Goal: Transaction & Acquisition: Purchase product/service

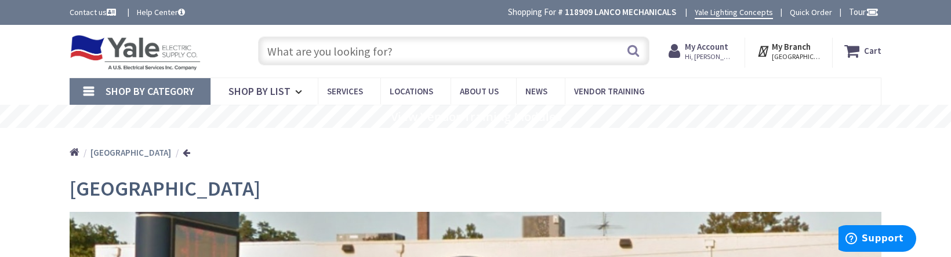
click at [376, 54] on input "text" at bounding box center [453, 51] width 391 height 29
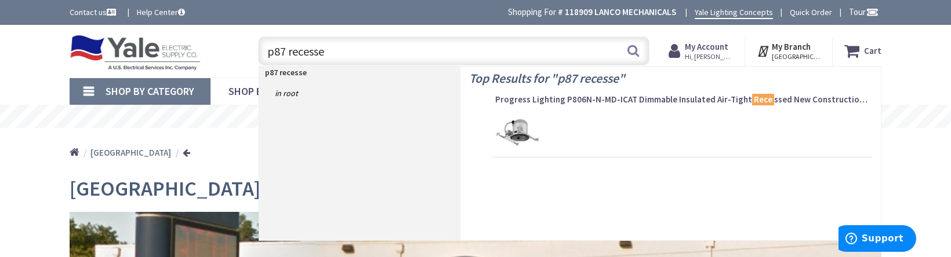
type input "p87 recessed"
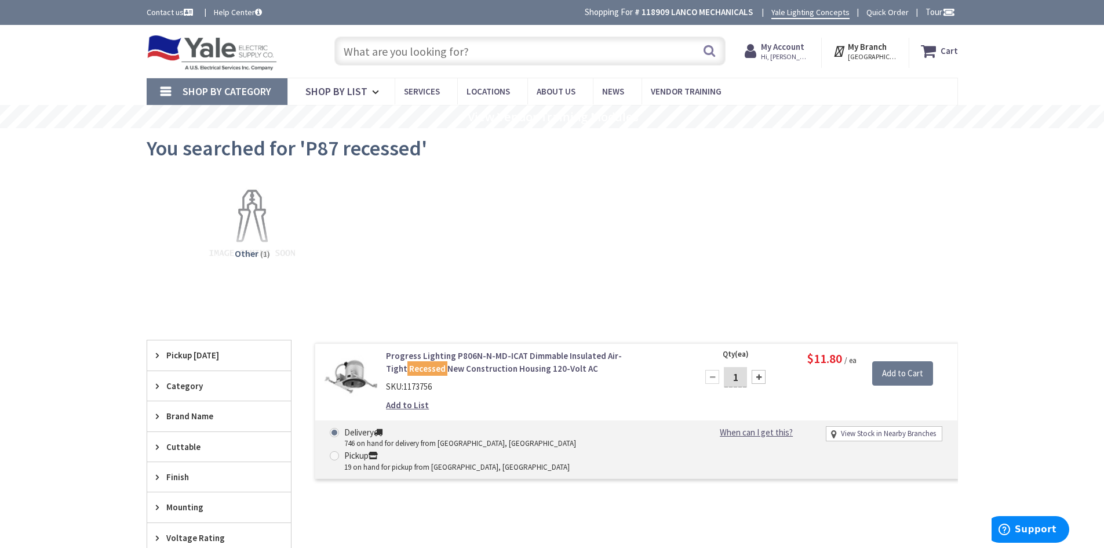
click at [405, 54] on input "text" at bounding box center [530, 51] width 391 height 29
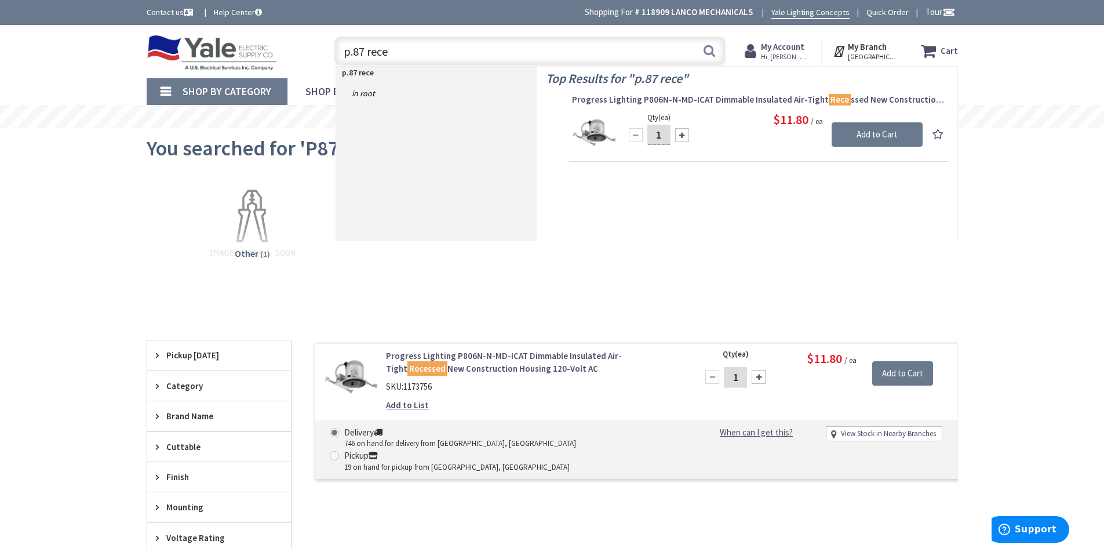
type input "p.87 rece"
